Goal: Transaction & Acquisition: Download file/media

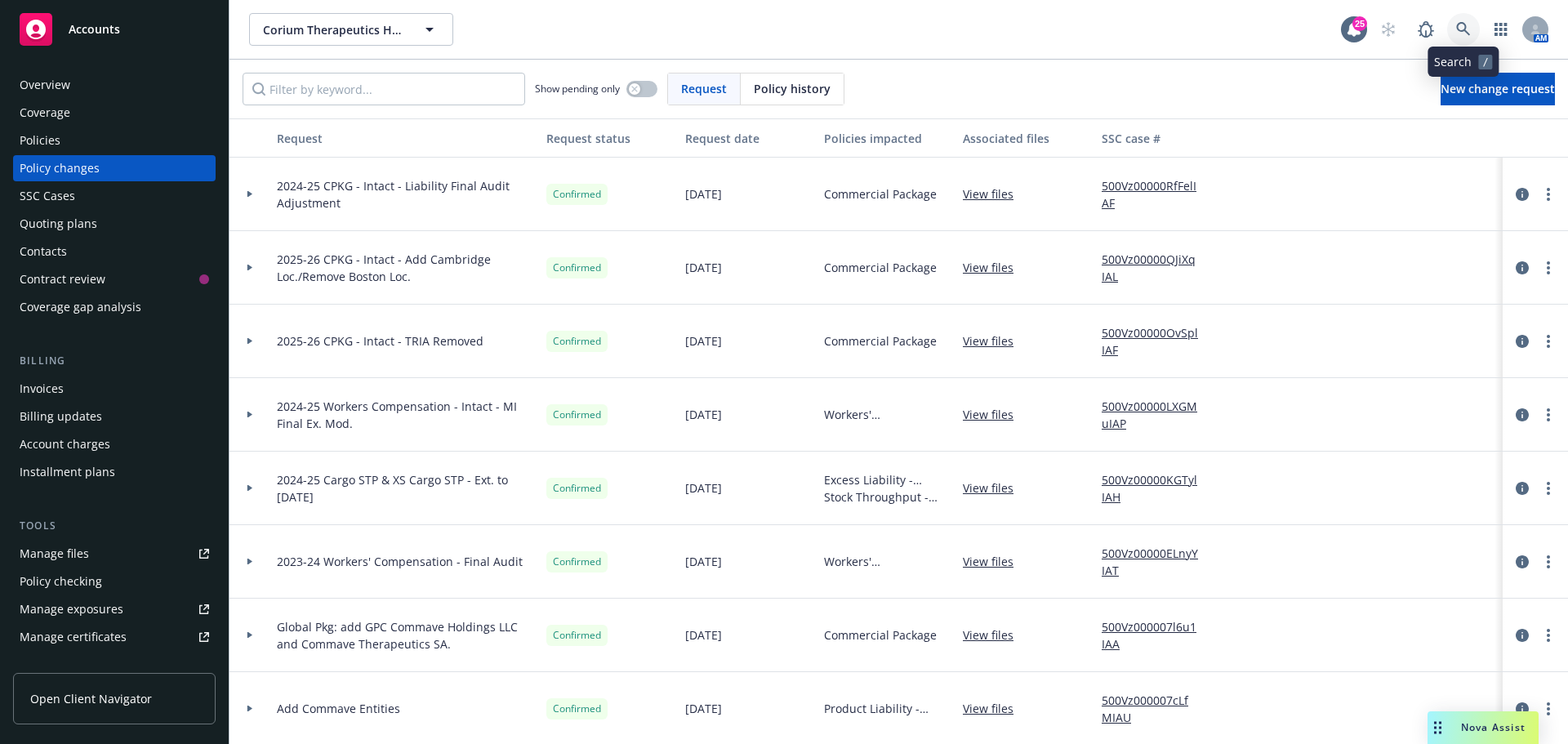
click at [1454, 21] on link at bounding box center [1463, 29] width 32 height 32
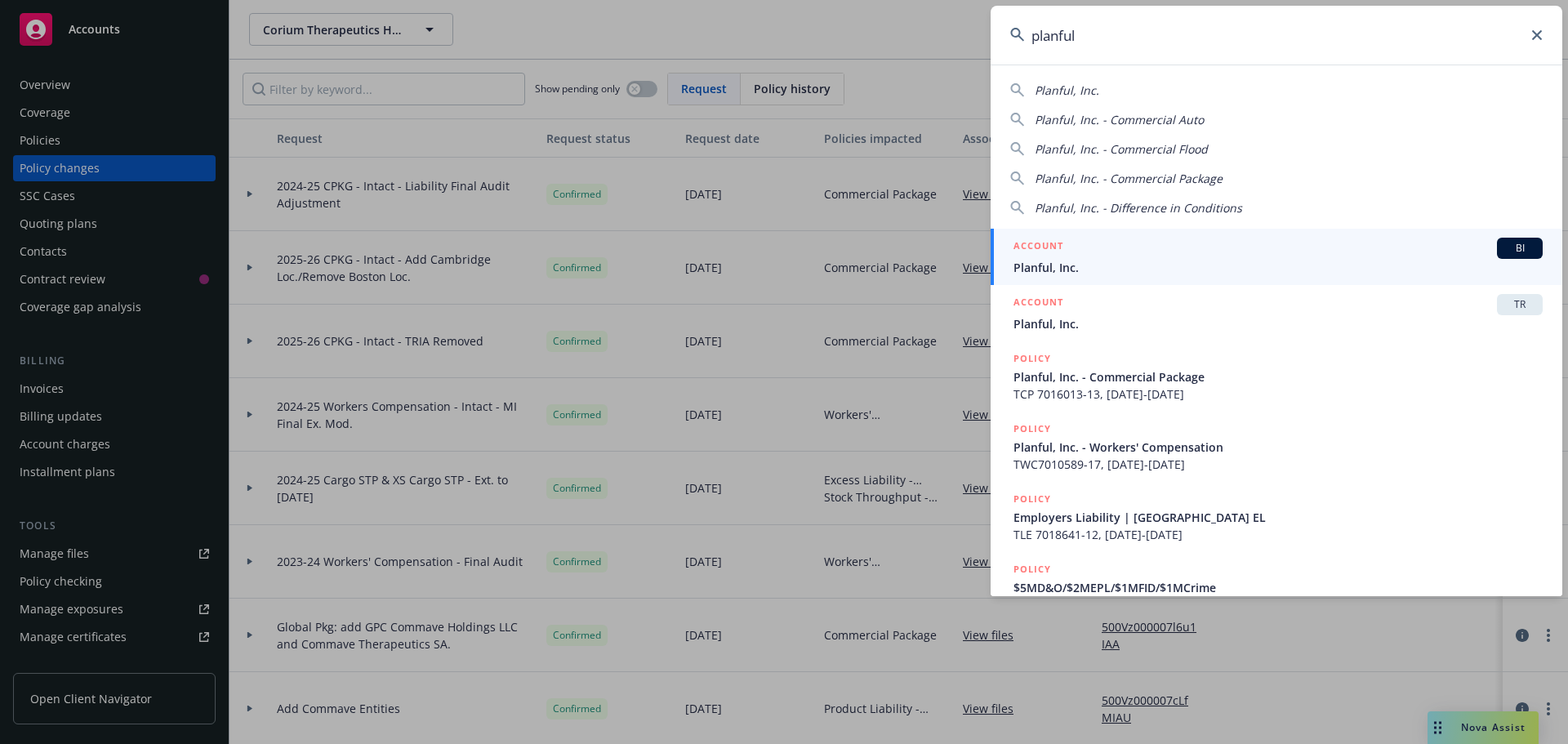
type input "planful"
click at [1503, 247] on span "BI" at bounding box center [1519, 248] width 32 height 15
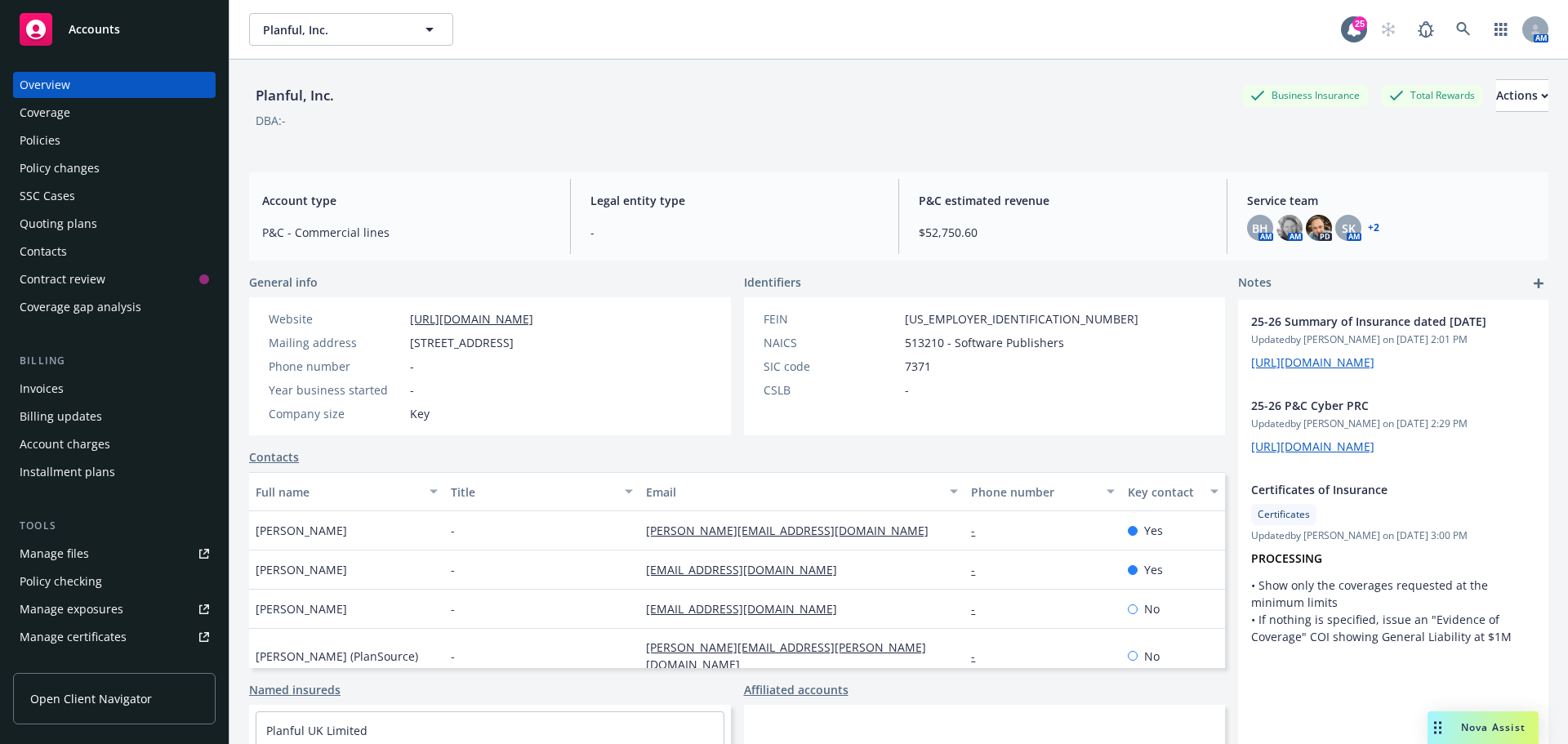
click at [38, 135] on div "Policies" at bounding box center [40, 140] width 41 height 26
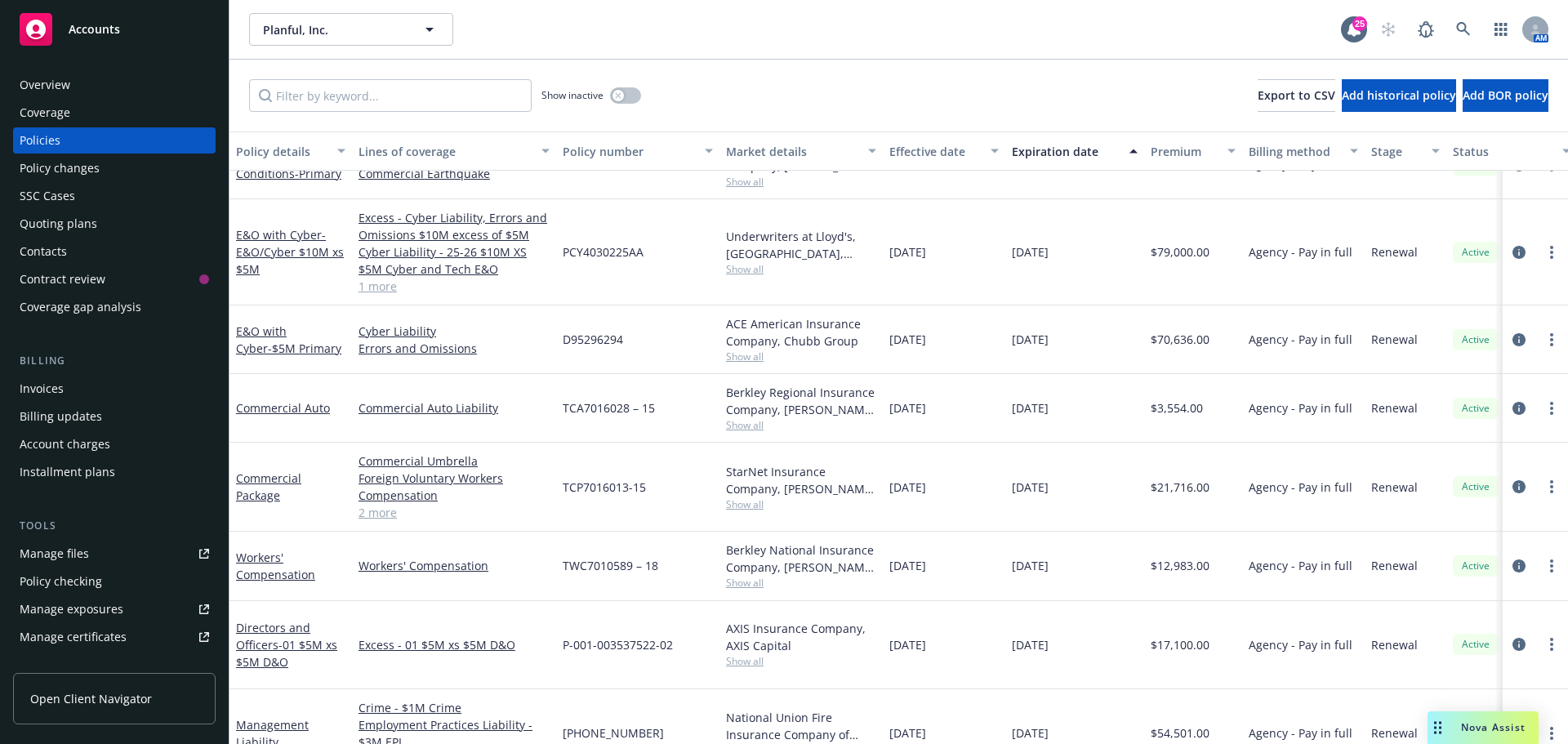
scroll to position [327, 0]
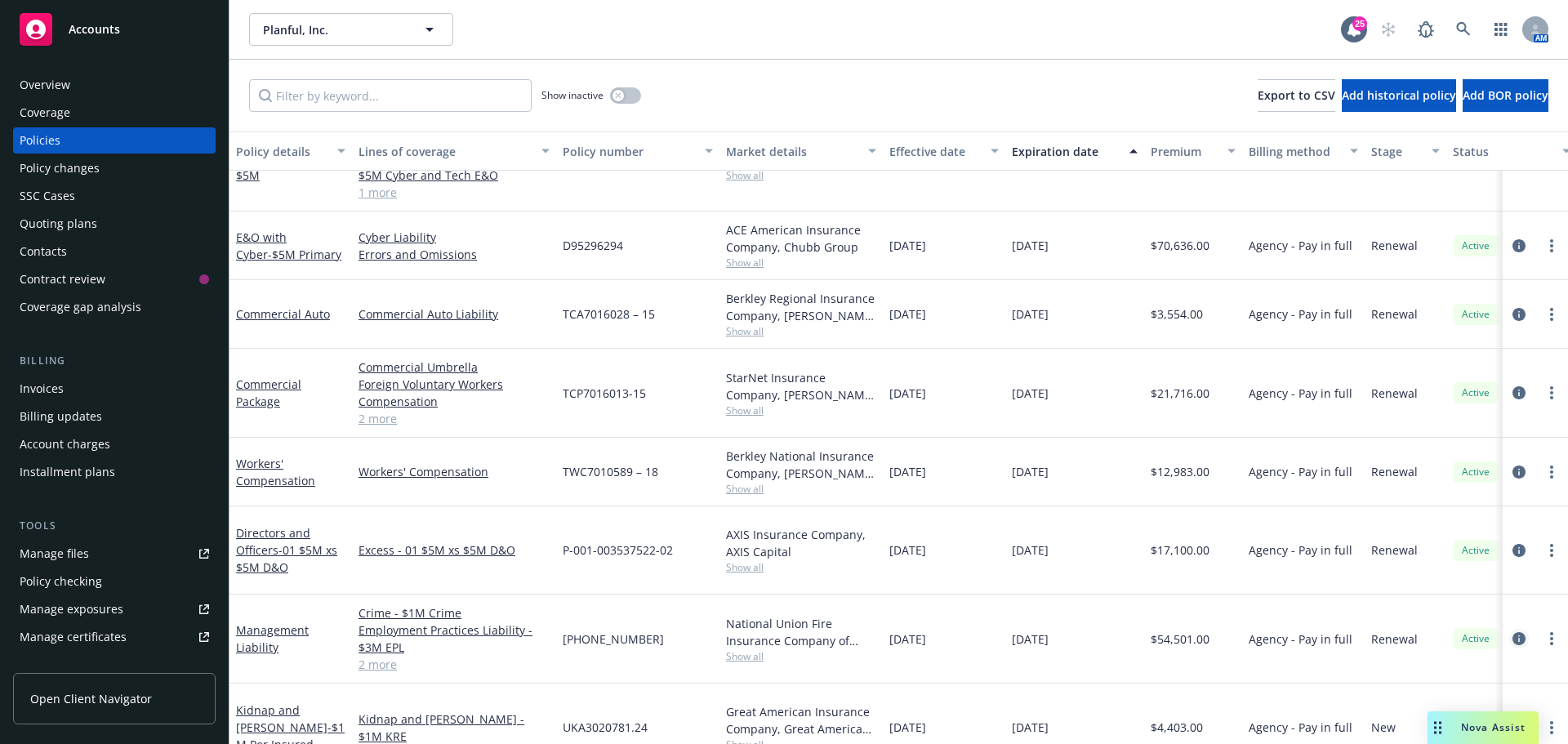
click at [1512, 632] on icon "circleInformation" at bounding box center [1519, 639] width 13 height 13
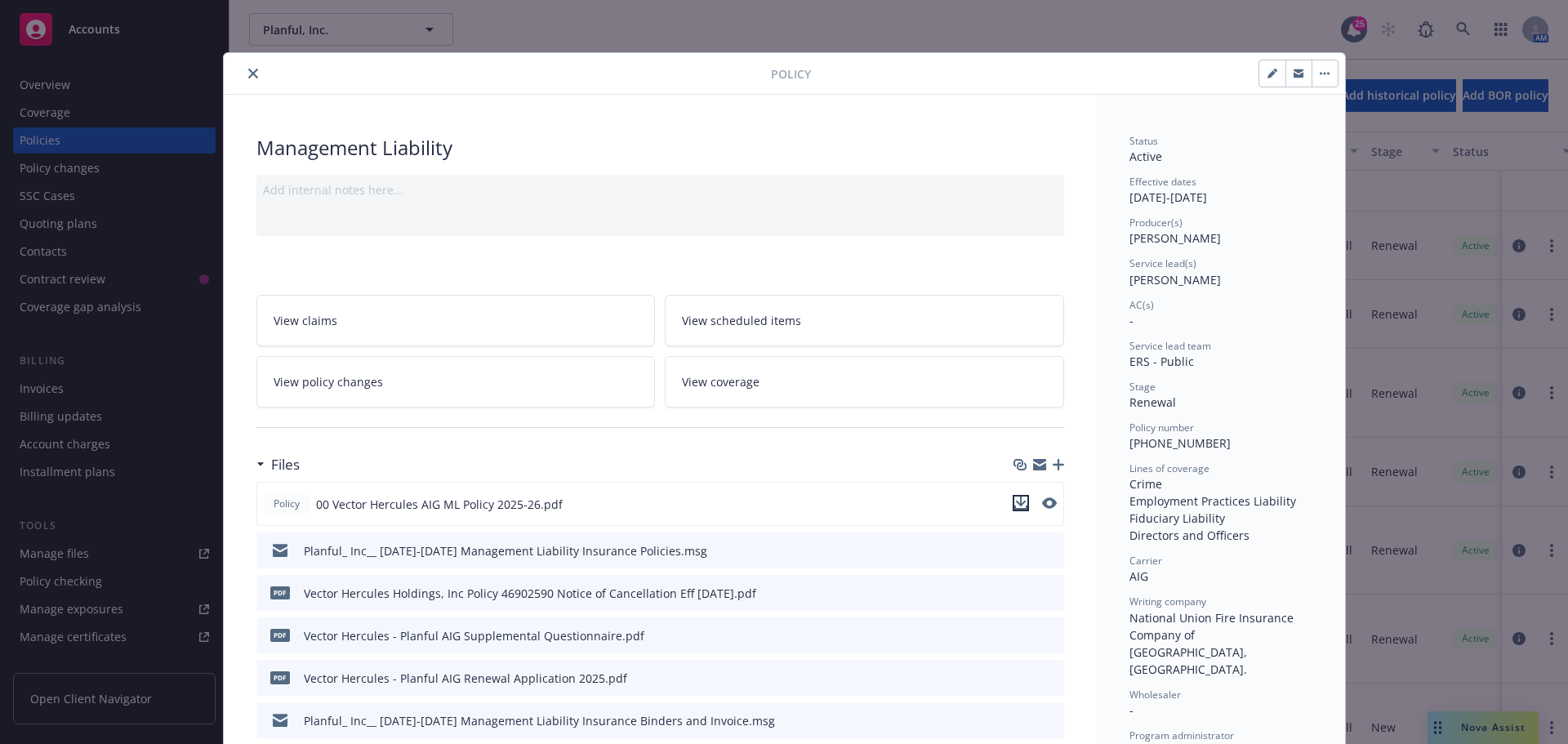
click at [1014, 500] on icon "download file" at bounding box center [1021, 503] width 13 height 13
click at [1015, 491] on div "Policy 00 Vector Hercules AIG ML Policy 2025-26.pdf" at bounding box center [660, 504] width 808 height 44
